Goal: Understand process/instructions

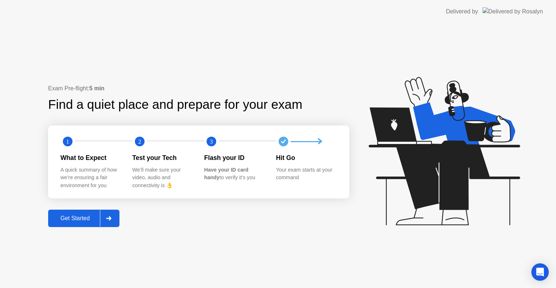
click at [111, 221] on div at bounding box center [108, 218] width 17 height 17
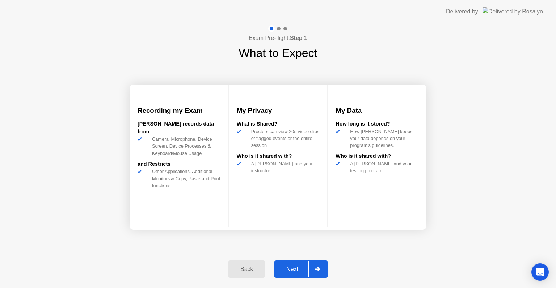
click at [300, 267] on div "Next" at bounding box center [292, 269] width 32 height 7
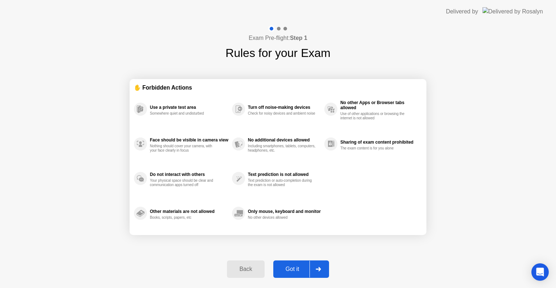
click at [300, 267] on div "Got it" at bounding box center [293, 269] width 34 height 7
select select "**********"
select select "*******"
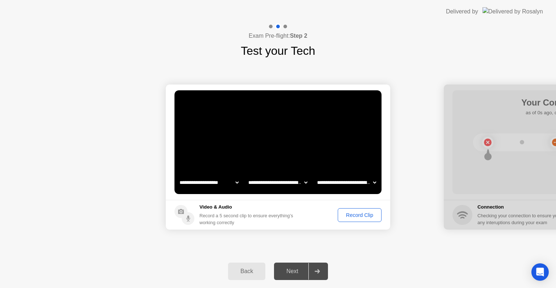
click at [366, 220] on button "Record Clip" at bounding box center [360, 215] width 44 height 14
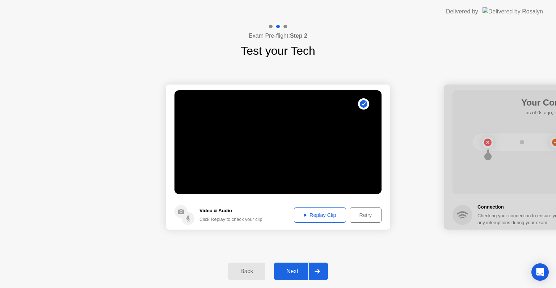
click at [312, 219] on button "Replay Clip" at bounding box center [320, 214] width 52 height 15
click at [313, 216] on div "Replay Clip" at bounding box center [320, 215] width 47 height 6
click at [318, 273] on div at bounding box center [317, 271] width 17 height 17
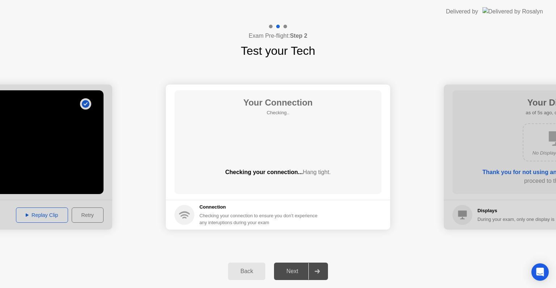
click at [318, 273] on div at bounding box center [317, 271] width 17 height 17
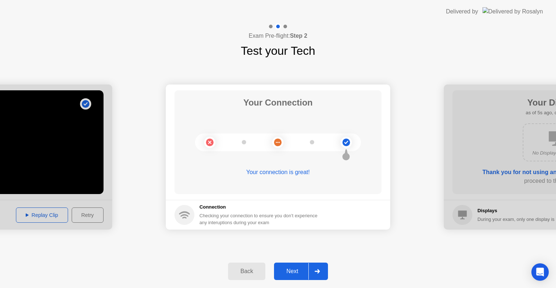
click at [318, 273] on div at bounding box center [317, 271] width 17 height 17
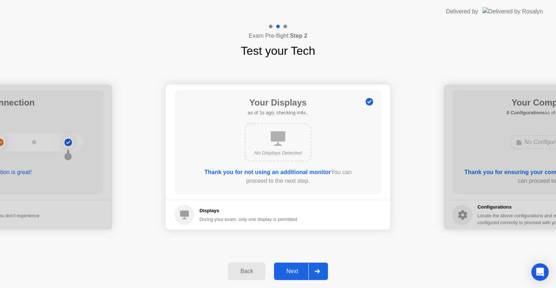
click at [318, 273] on div at bounding box center [317, 271] width 17 height 17
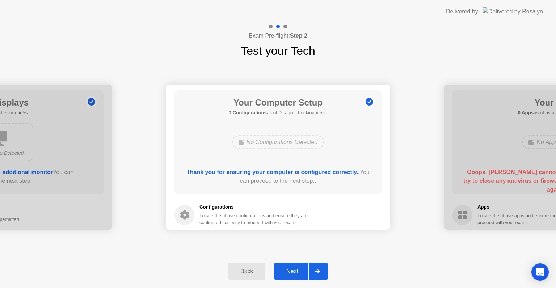
click at [318, 273] on div at bounding box center [317, 271] width 17 height 17
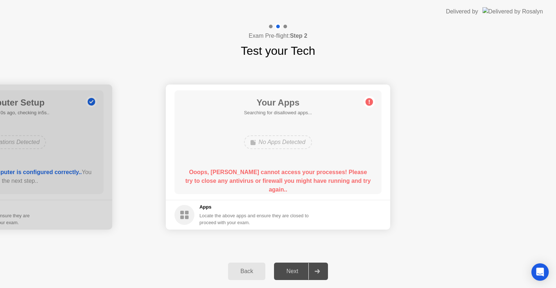
click at [318, 273] on div at bounding box center [317, 271] width 17 height 17
click at [284, 26] on div at bounding box center [286, 27] width 4 height 4
